Goal: Information Seeking & Learning: Learn about a topic

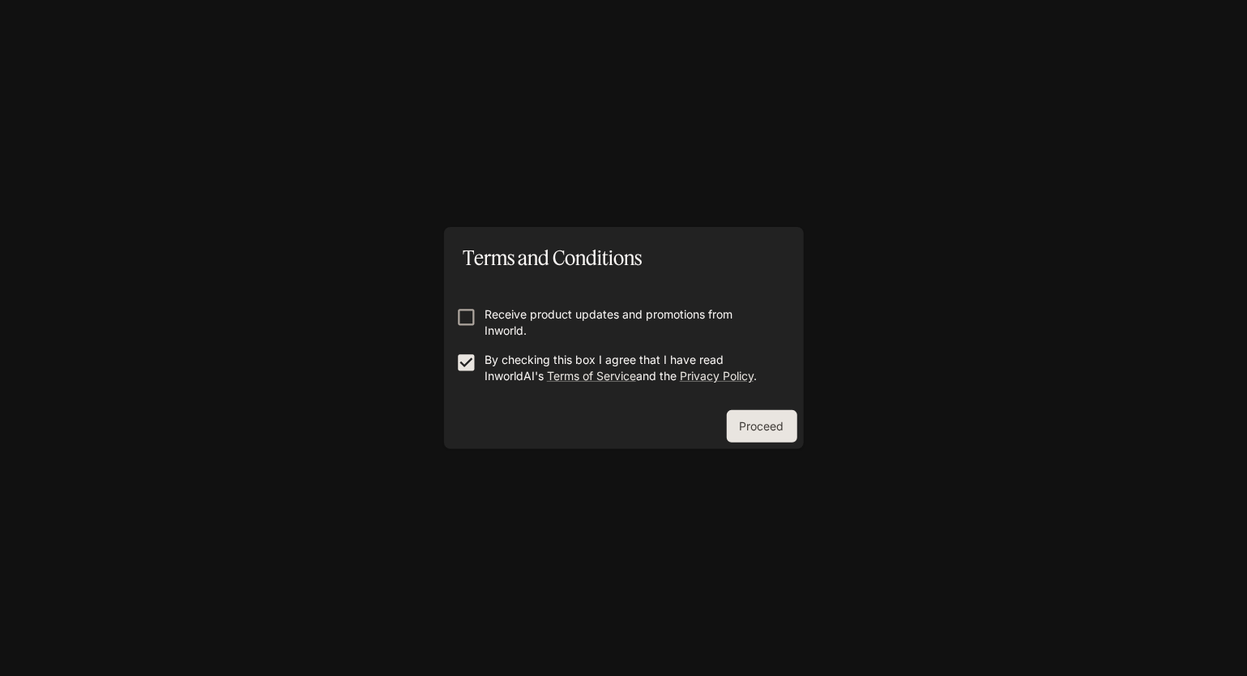
click at [779, 424] on button "Proceed" at bounding box center [762, 426] width 70 height 32
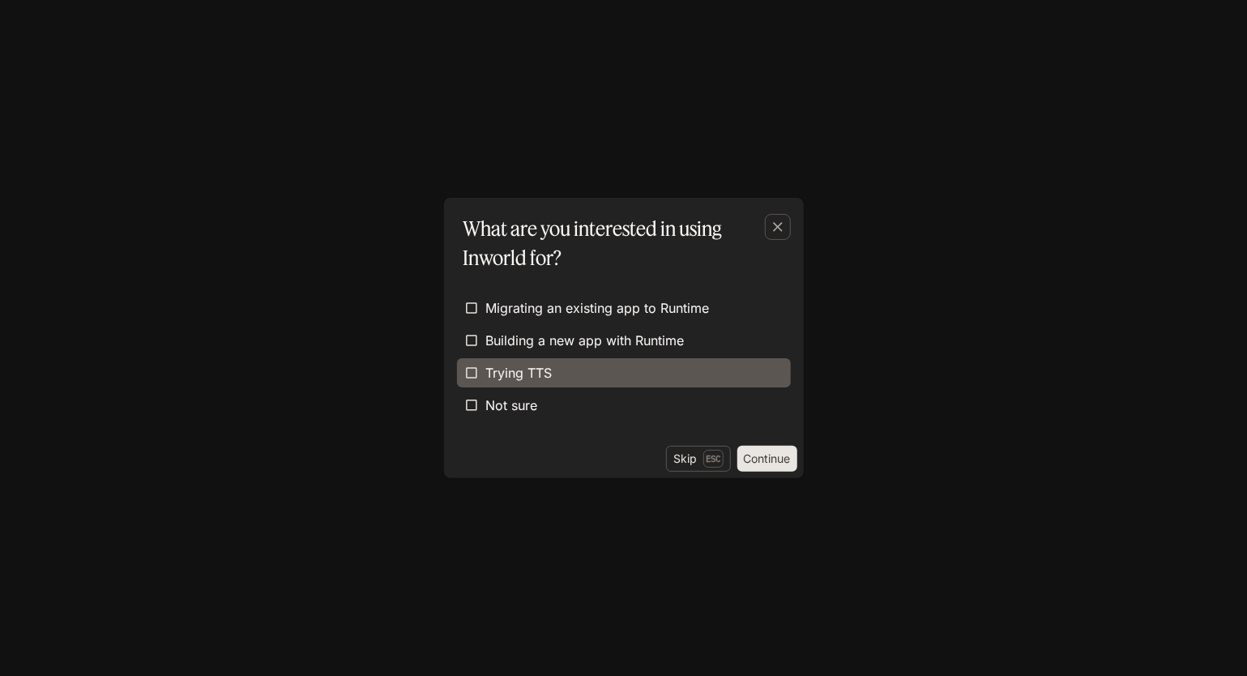
click at [524, 366] on span "Trying TTS" at bounding box center [519, 372] width 66 height 19
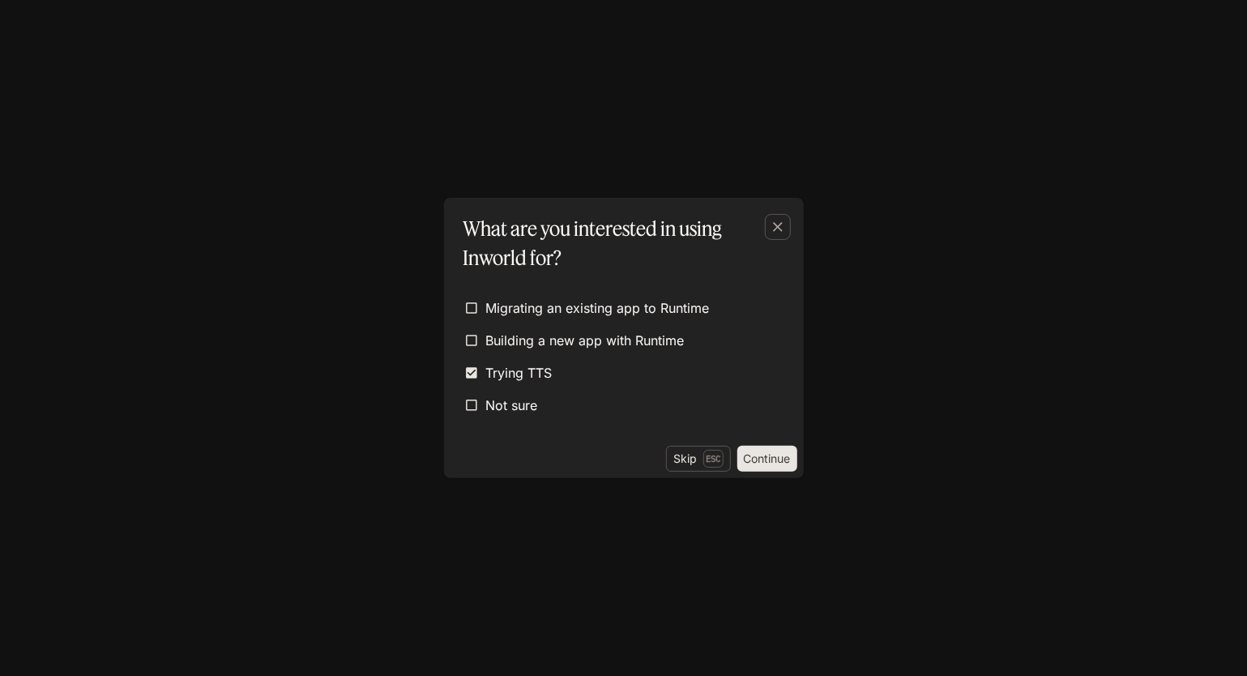
click at [762, 460] on button "Continue" at bounding box center [767, 458] width 60 height 26
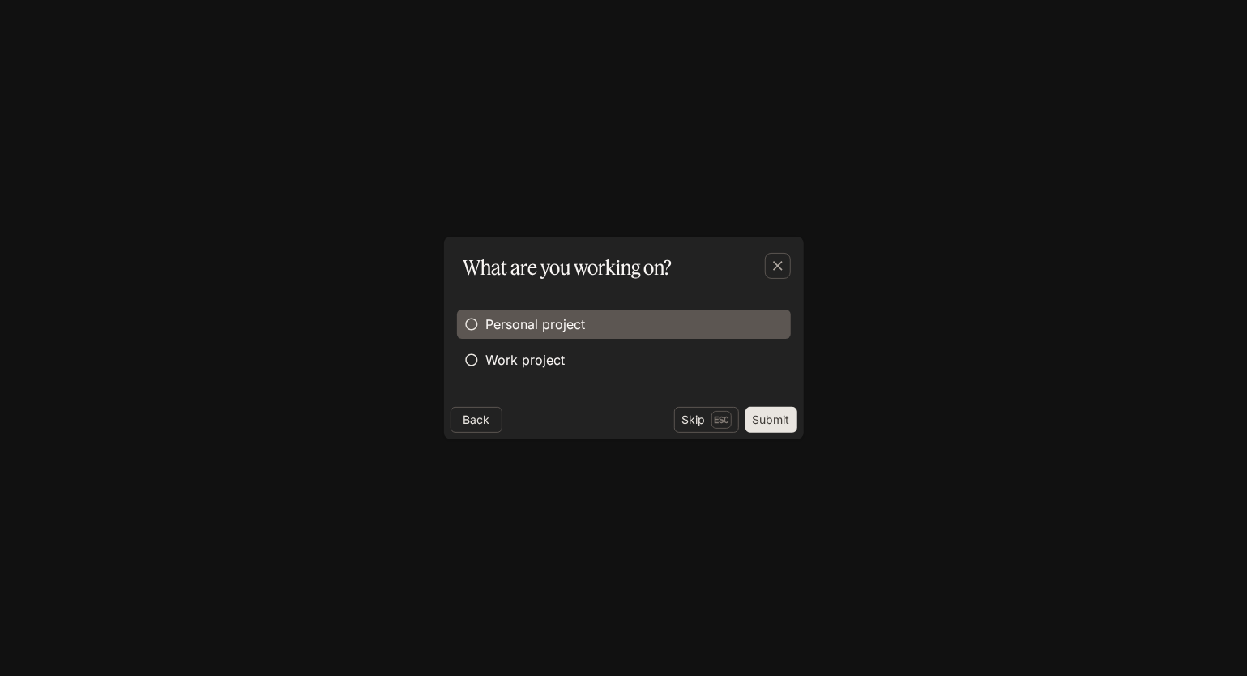
click at [539, 320] on span "Personal project" at bounding box center [536, 323] width 100 height 19
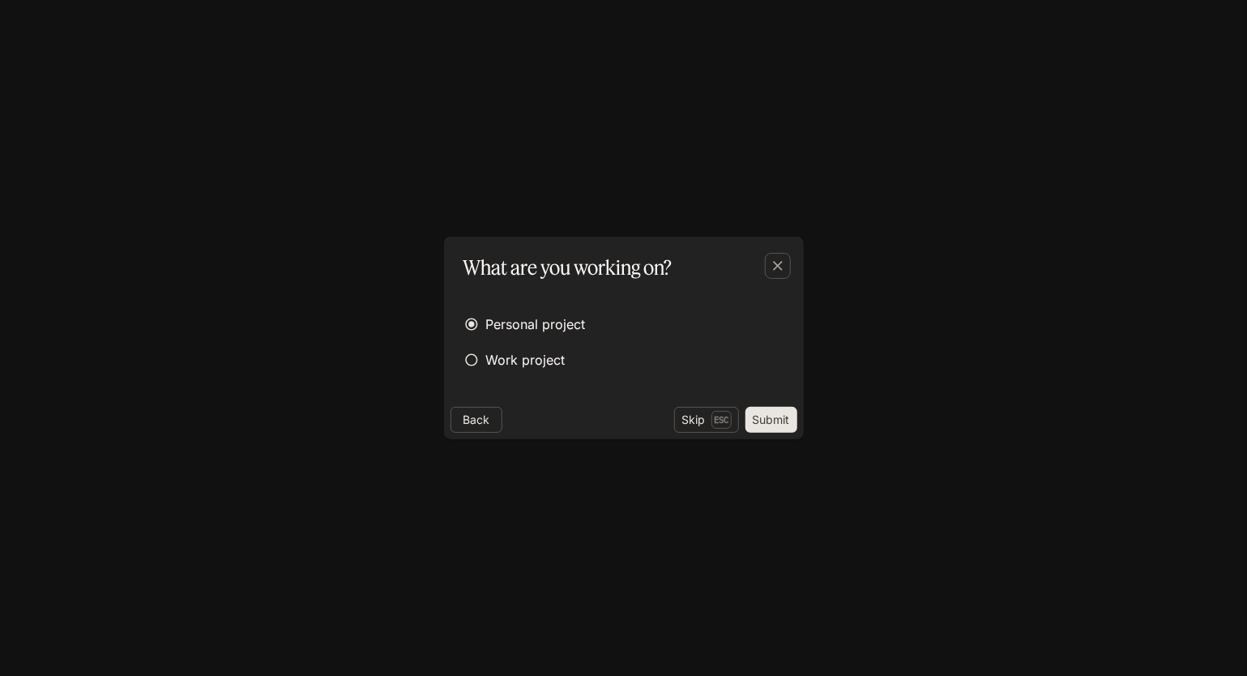
click at [774, 415] on button "Submit" at bounding box center [771, 420] width 52 height 26
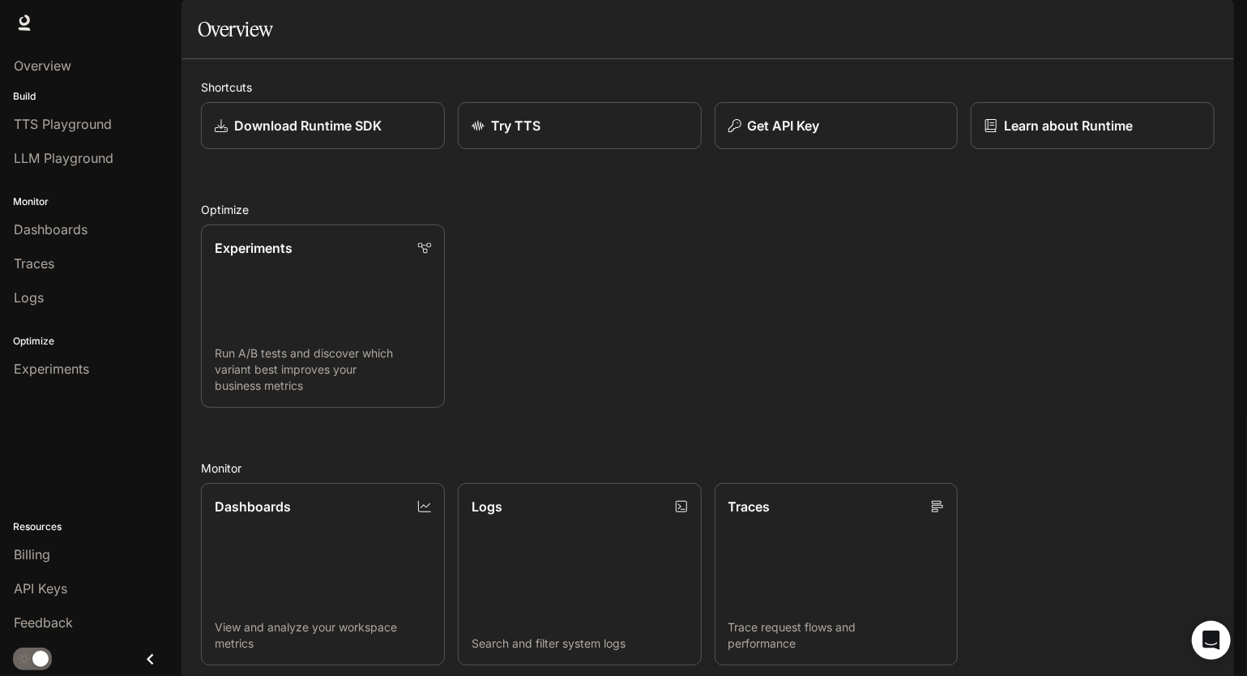
scroll to position [318, 0]
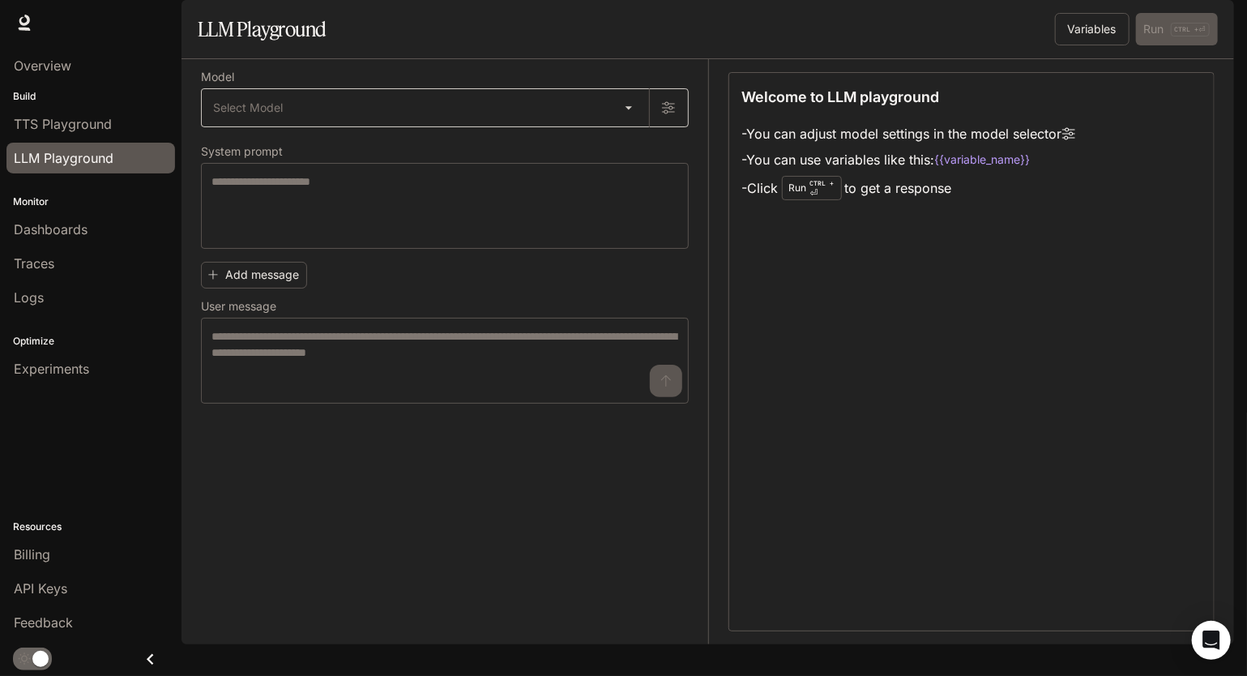
click at [633, 147] on body "Skip to main content Runtime Runtime Documentation Documentation Portal Overvie…" at bounding box center [623, 338] width 1247 height 676
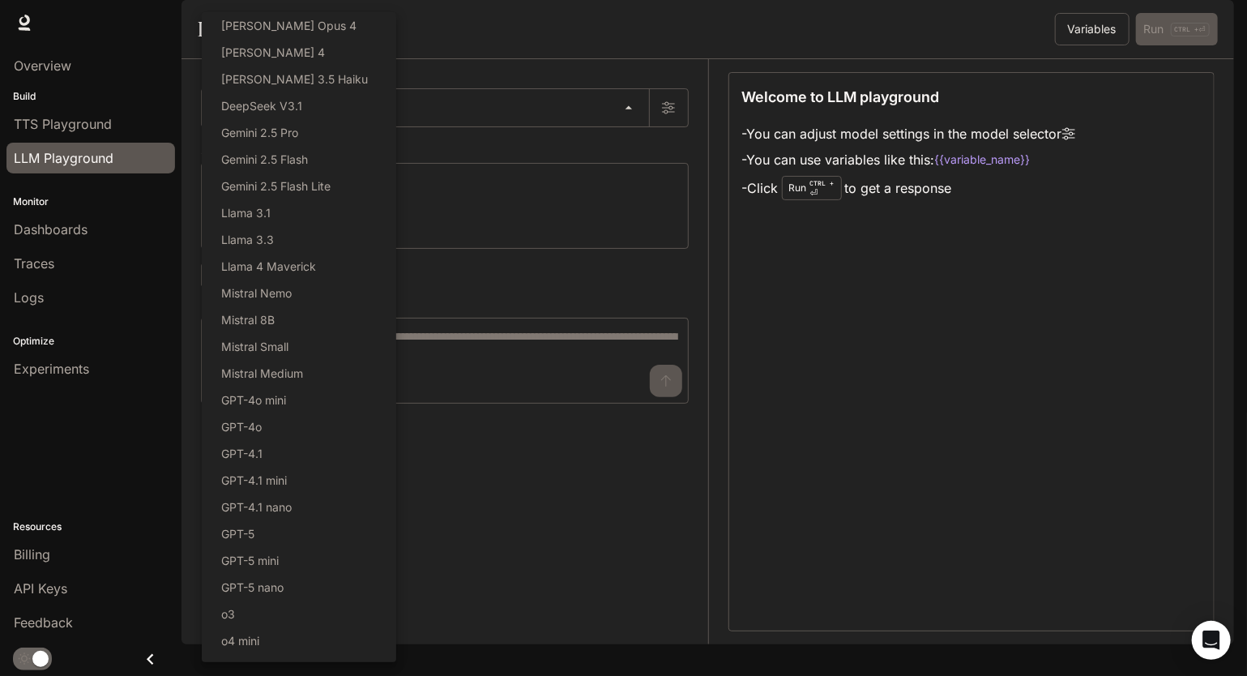
drag, startPoint x: 580, startPoint y: 109, endPoint x: 587, endPoint y: 113, distance: 8.3
click at [584, 112] on div at bounding box center [623, 338] width 1247 height 676
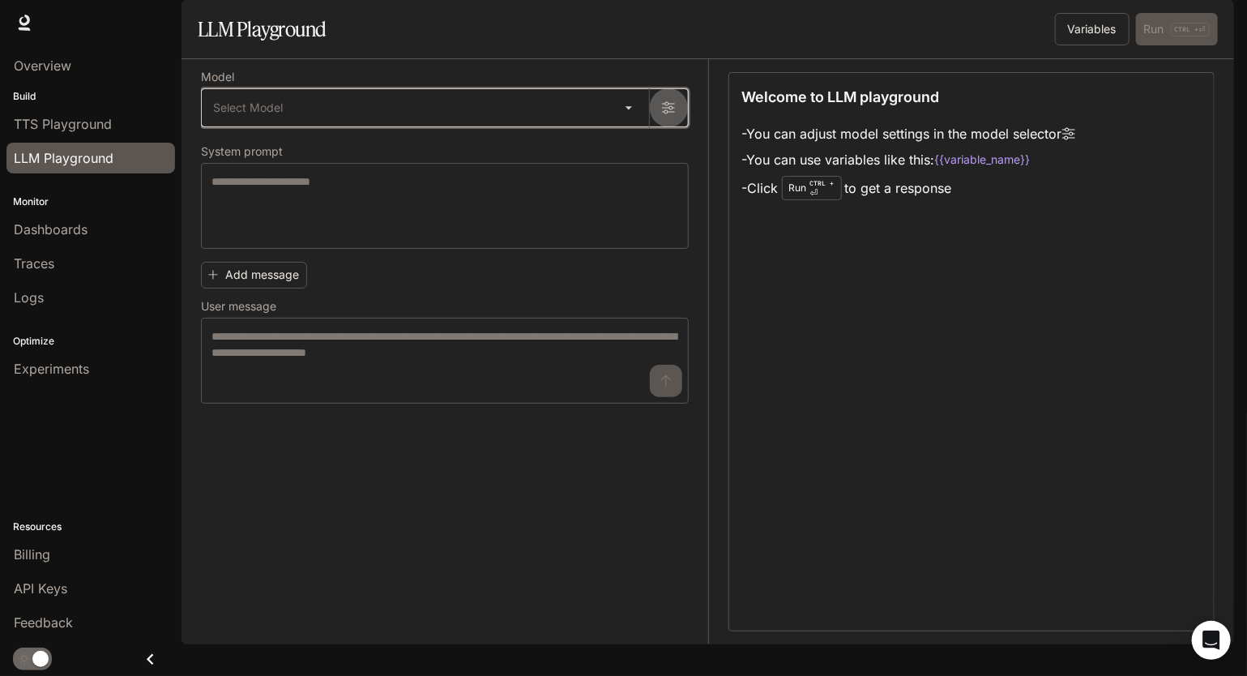
click at [668, 114] on icon "button" at bounding box center [668, 107] width 13 height 13
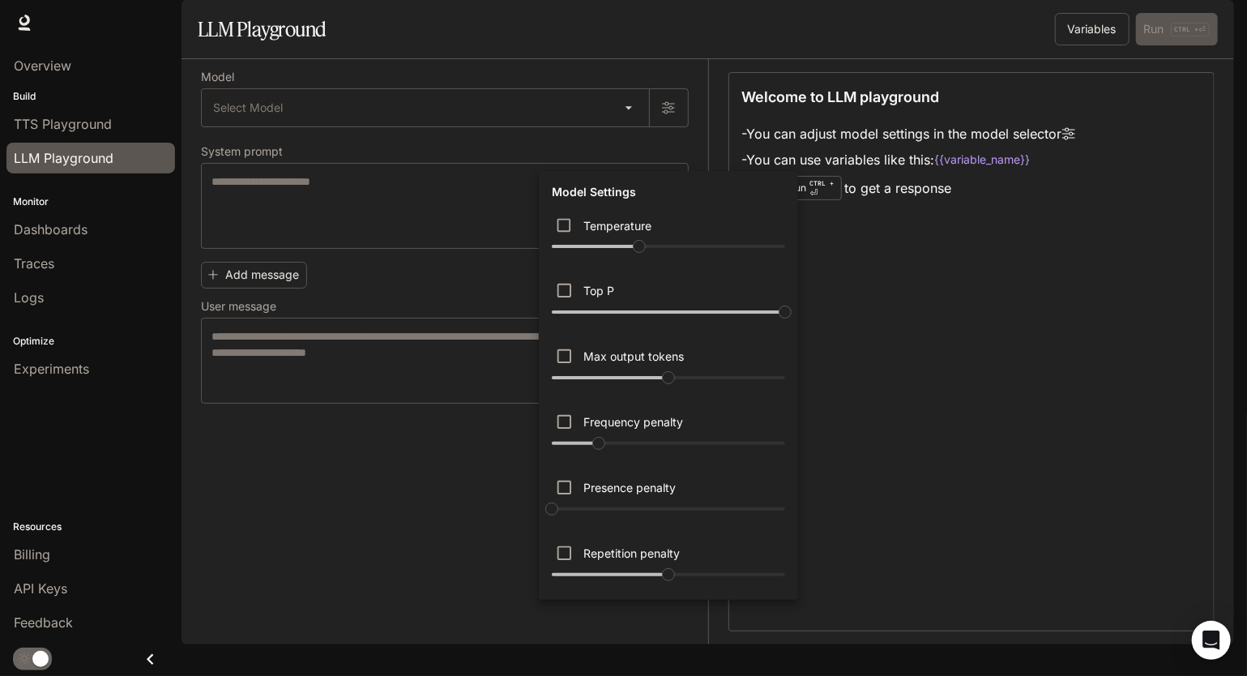
click at [280, 500] on div at bounding box center [623, 338] width 1247 height 676
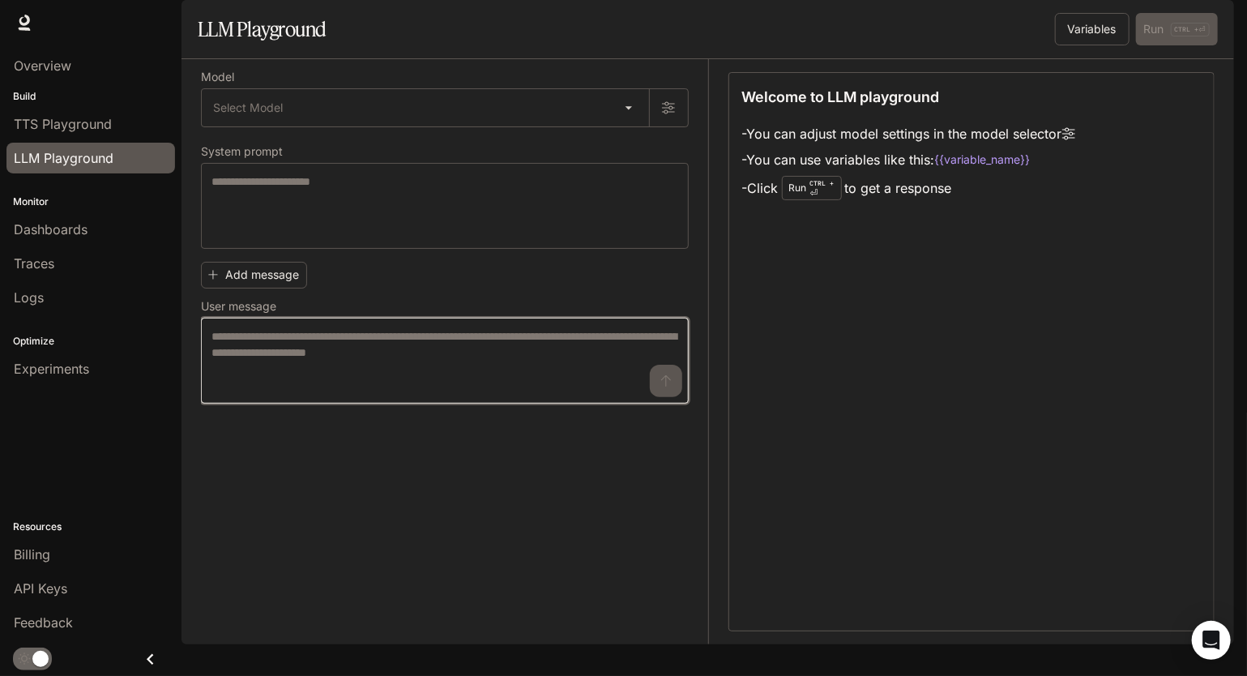
click at [309, 389] on textarea at bounding box center [444, 360] width 467 height 65
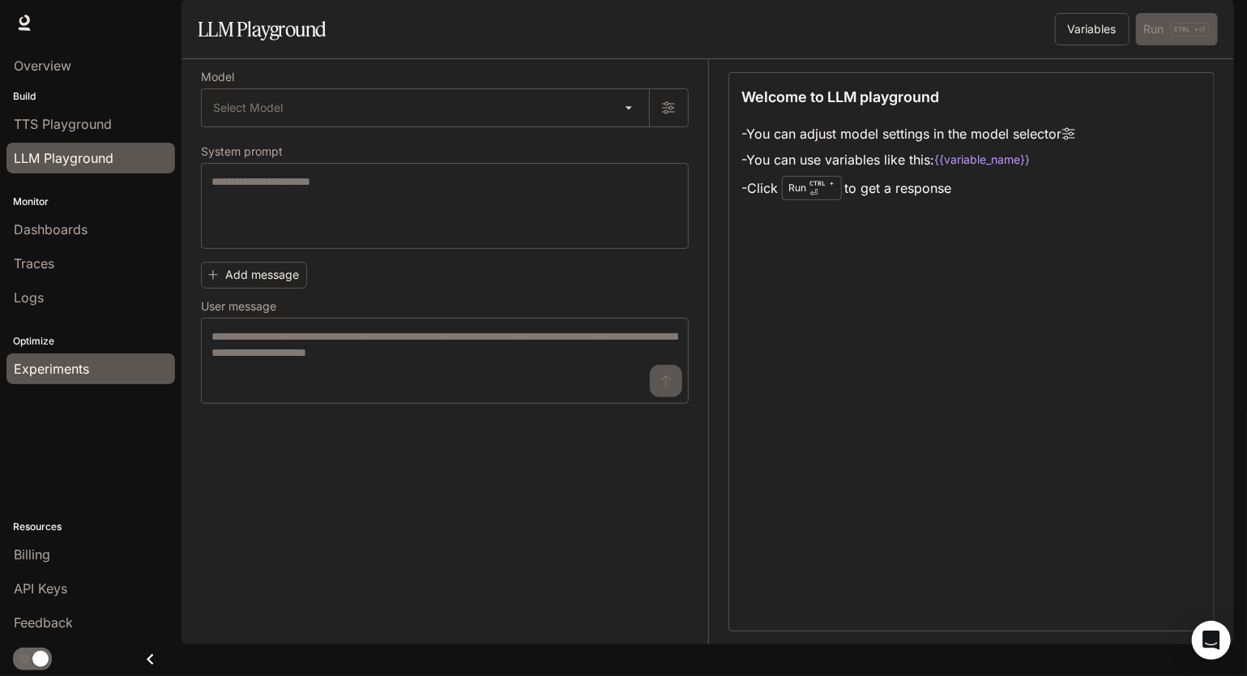
click at [81, 369] on span "Experiments" at bounding box center [51, 368] width 75 height 19
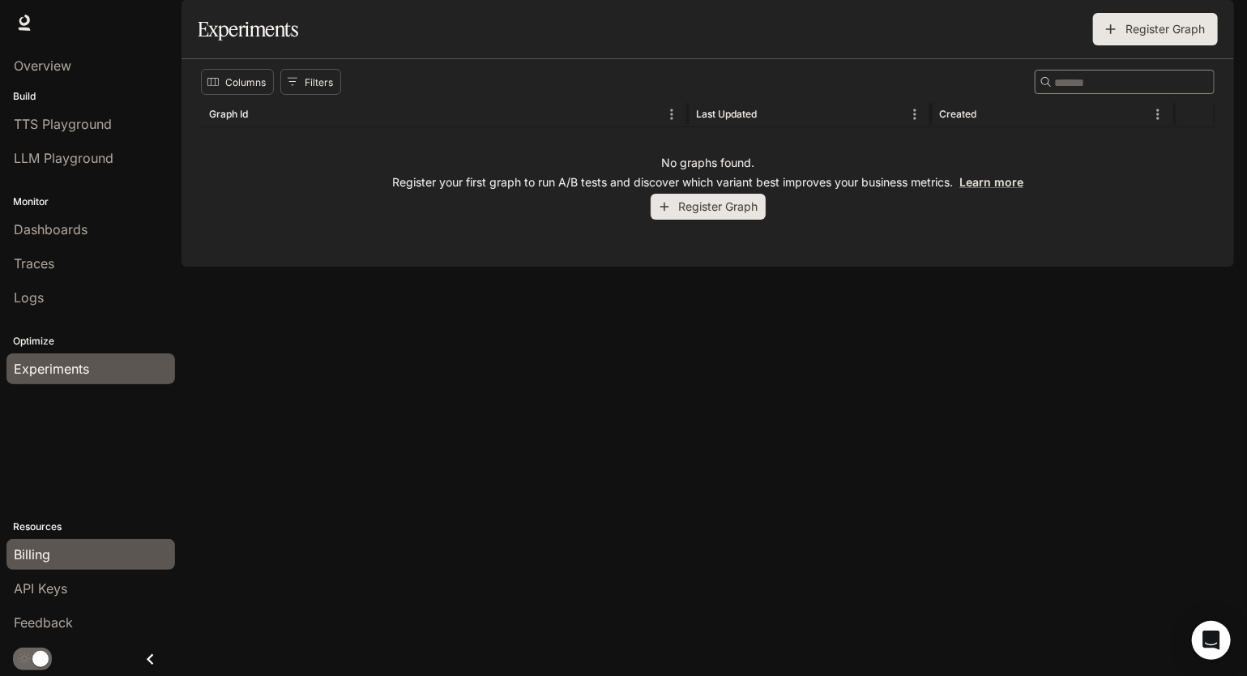
click at [52, 554] on div "Billing" at bounding box center [91, 553] width 154 height 19
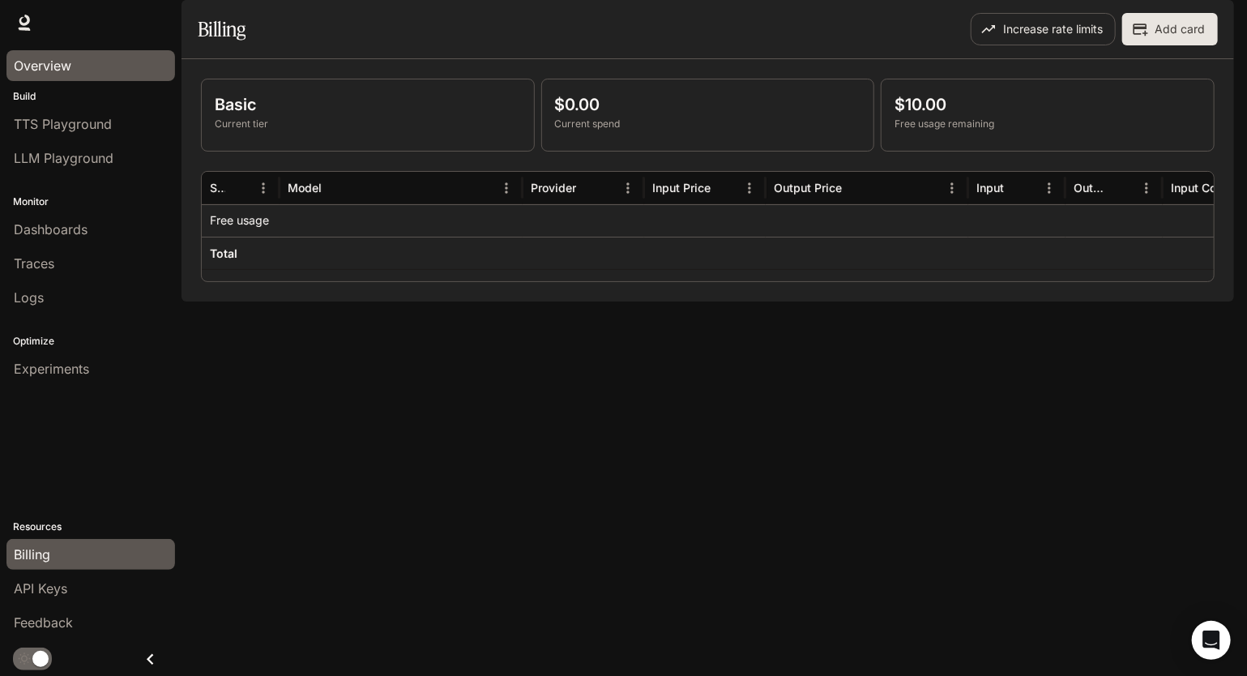
click at [57, 60] on span "Overview" at bounding box center [43, 65] width 58 height 19
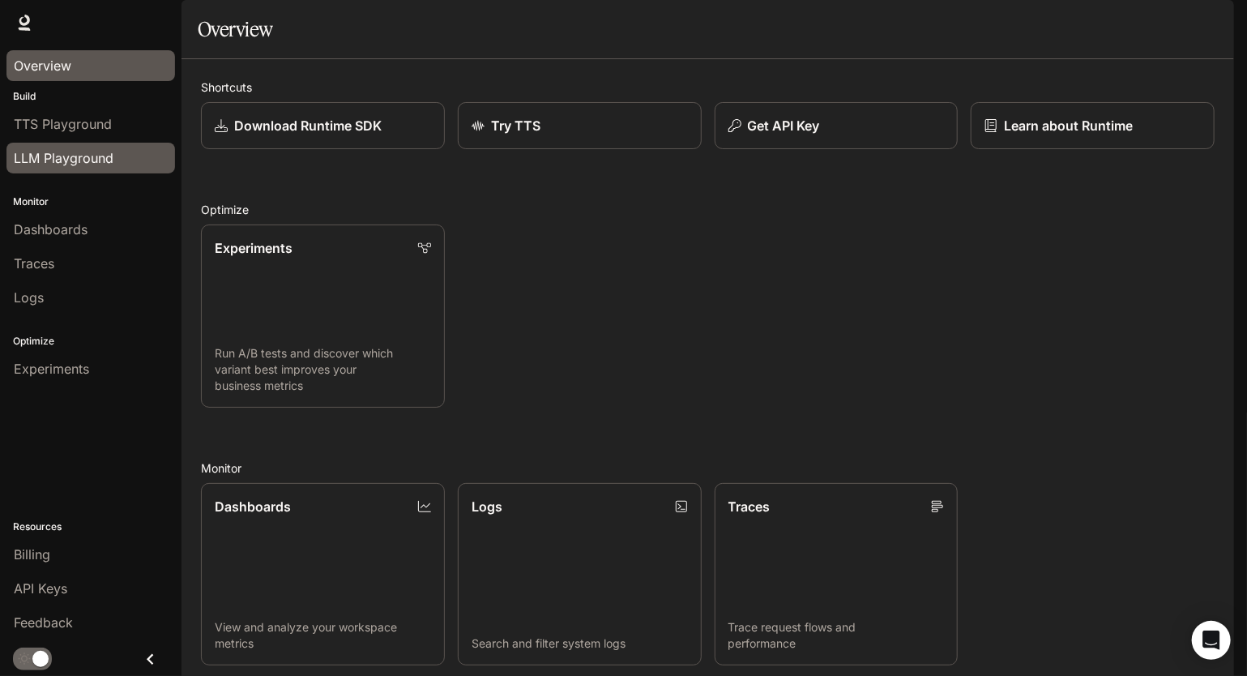
click at [54, 156] on span "LLM Playground" at bounding box center [64, 157] width 100 height 19
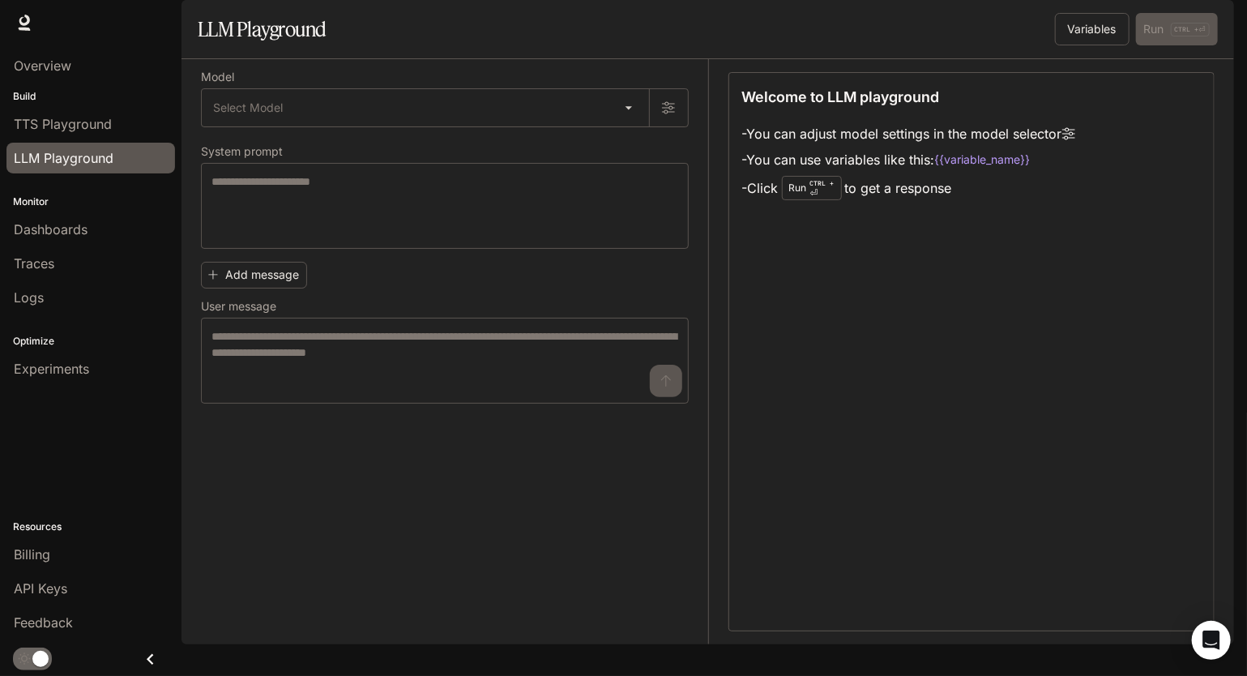
drag, startPoint x: 751, startPoint y: 169, endPoint x: 956, endPoint y: 231, distance: 214.0
click at [956, 203] on ul "- You can adjust model settings in the model selector - You can use variables l…" at bounding box center [908, 162] width 333 height 83
click at [812, 147] on li "- You can adjust model settings in the model selector" at bounding box center [908, 134] width 333 height 26
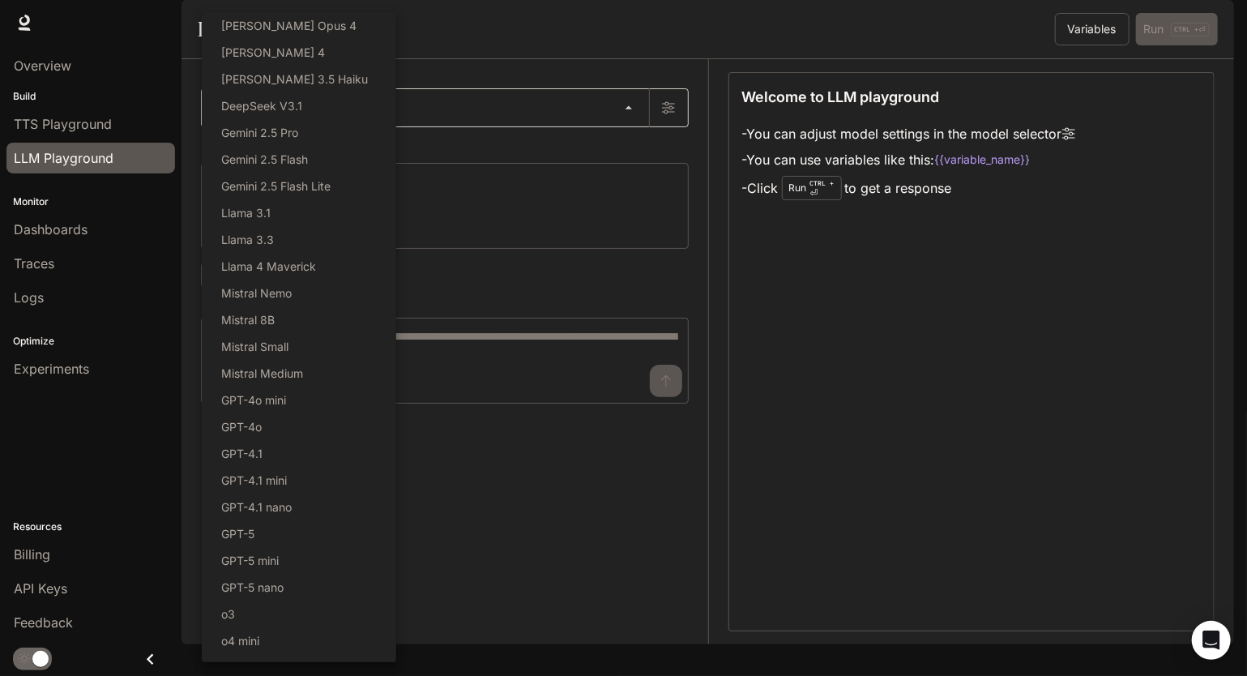
click at [626, 148] on body "Skip to main content Runtime Runtime Documentation Documentation Portal Overvie…" at bounding box center [623, 338] width 1247 height 676
click at [52, 62] on div at bounding box center [623, 338] width 1247 height 676
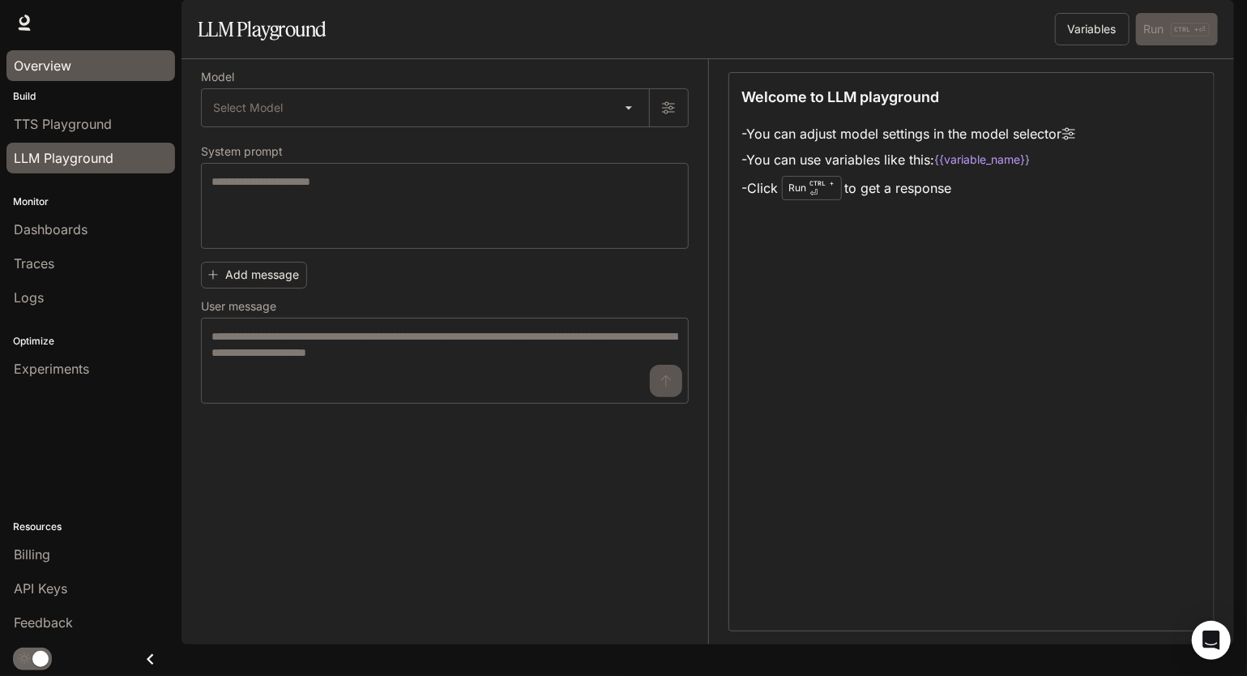
click at [45, 66] on span "Overview" at bounding box center [43, 65] width 58 height 19
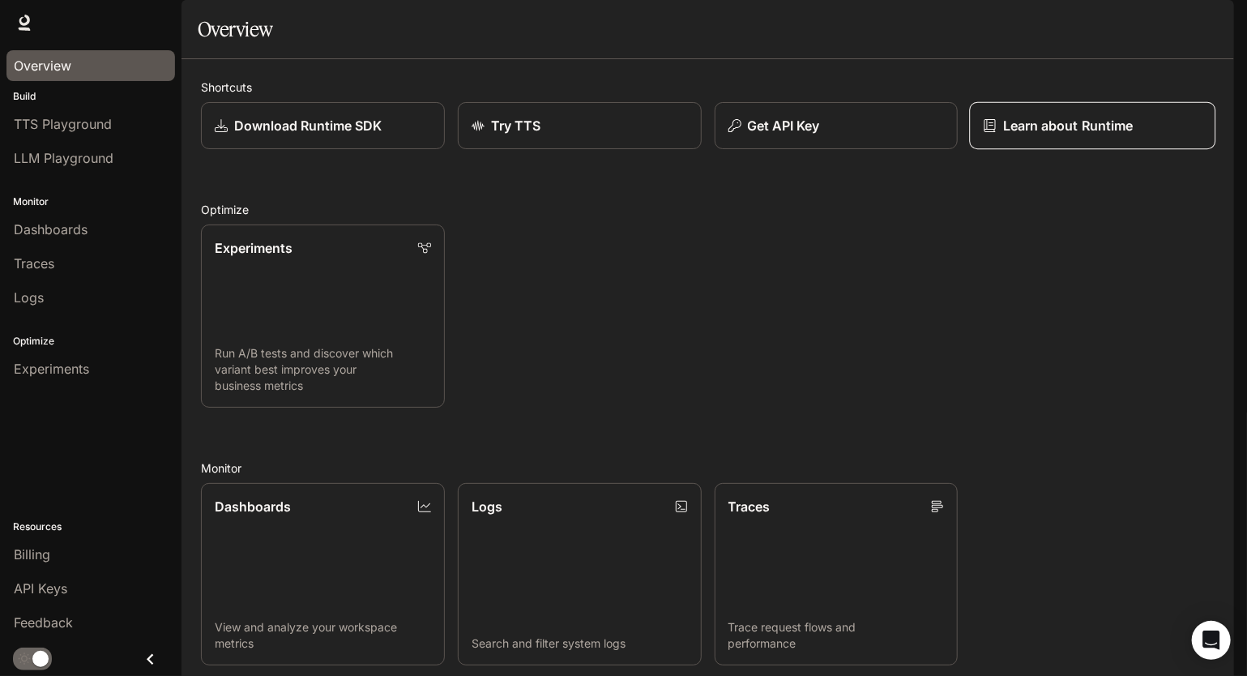
click at [1094, 135] on p "Learn about Runtime" at bounding box center [1068, 125] width 130 height 19
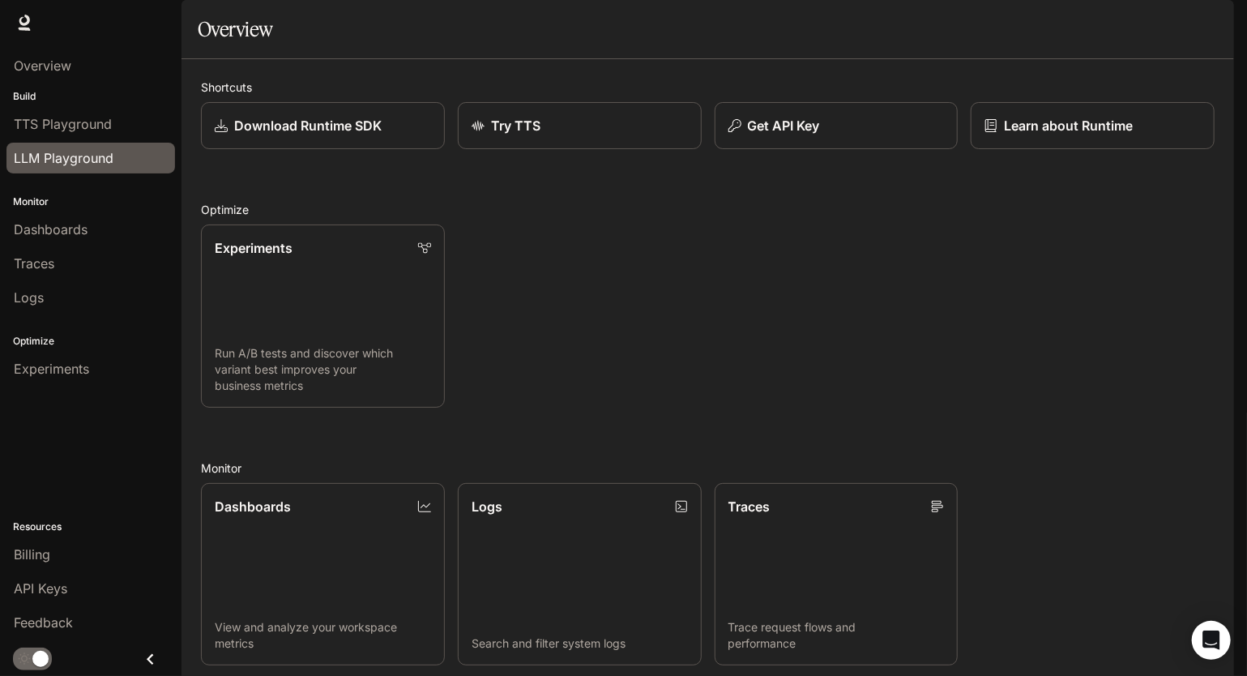
click at [83, 151] on span "LLM Playground" at bounding box center [64, 157] width 100 height 19
